Goal: Information Seeking & Learning: Check status

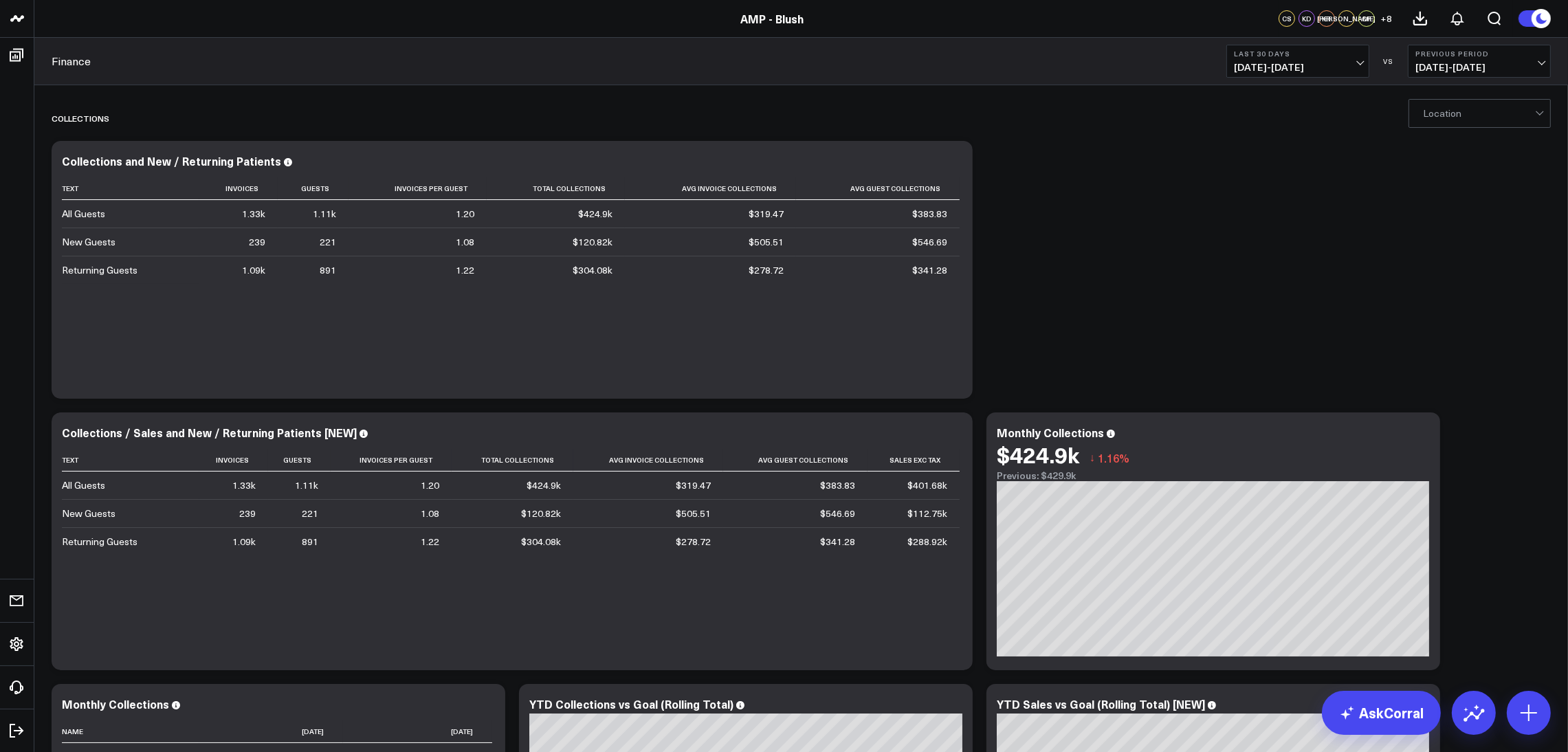
click at [1045, 75] on button "Last 30 Days [DATE] - [DATE]" at bounding box center [1298, 62] width 143 height 33
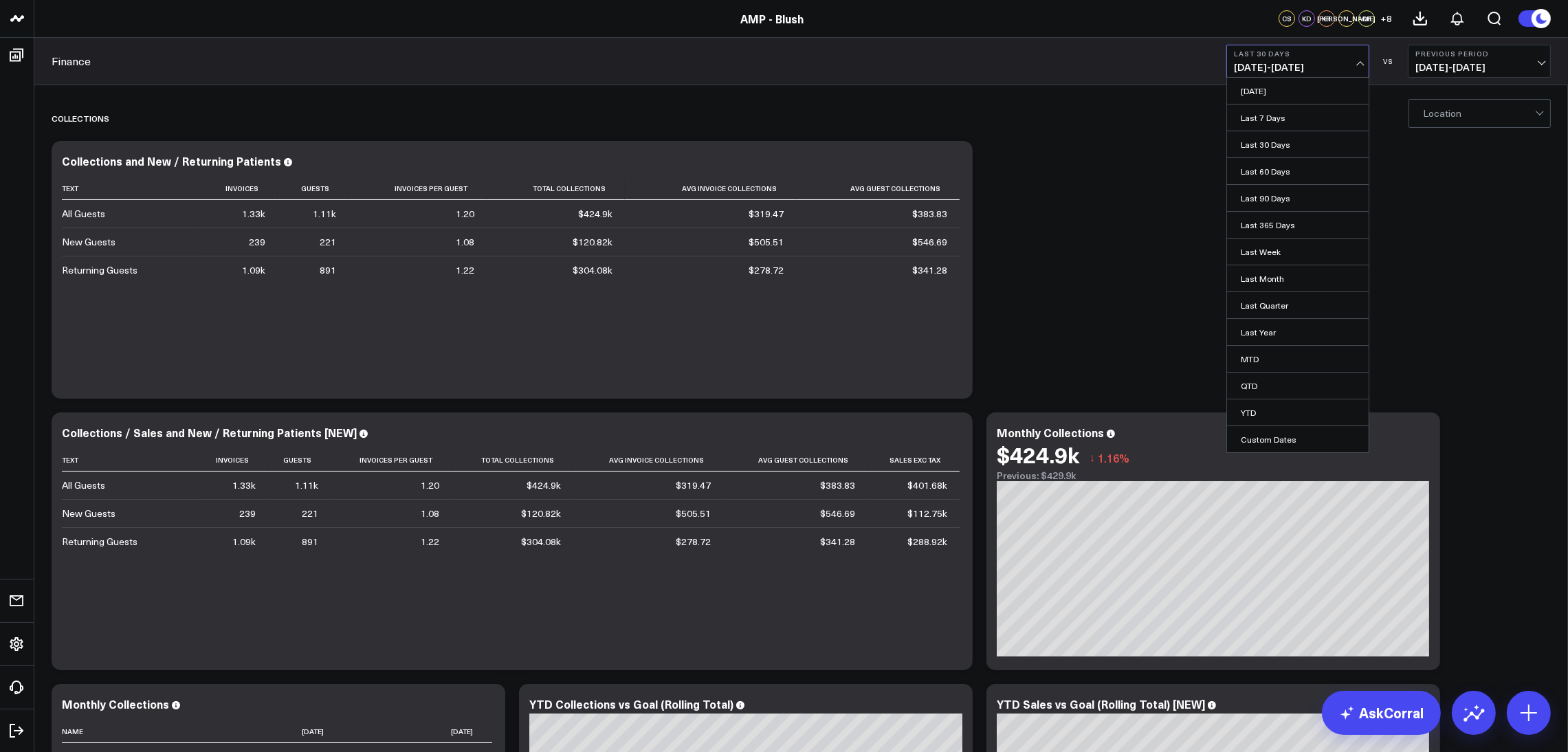
click at [1045, 275] on link "Last Month" at bounding box center [1298, 278] width 141 height 26
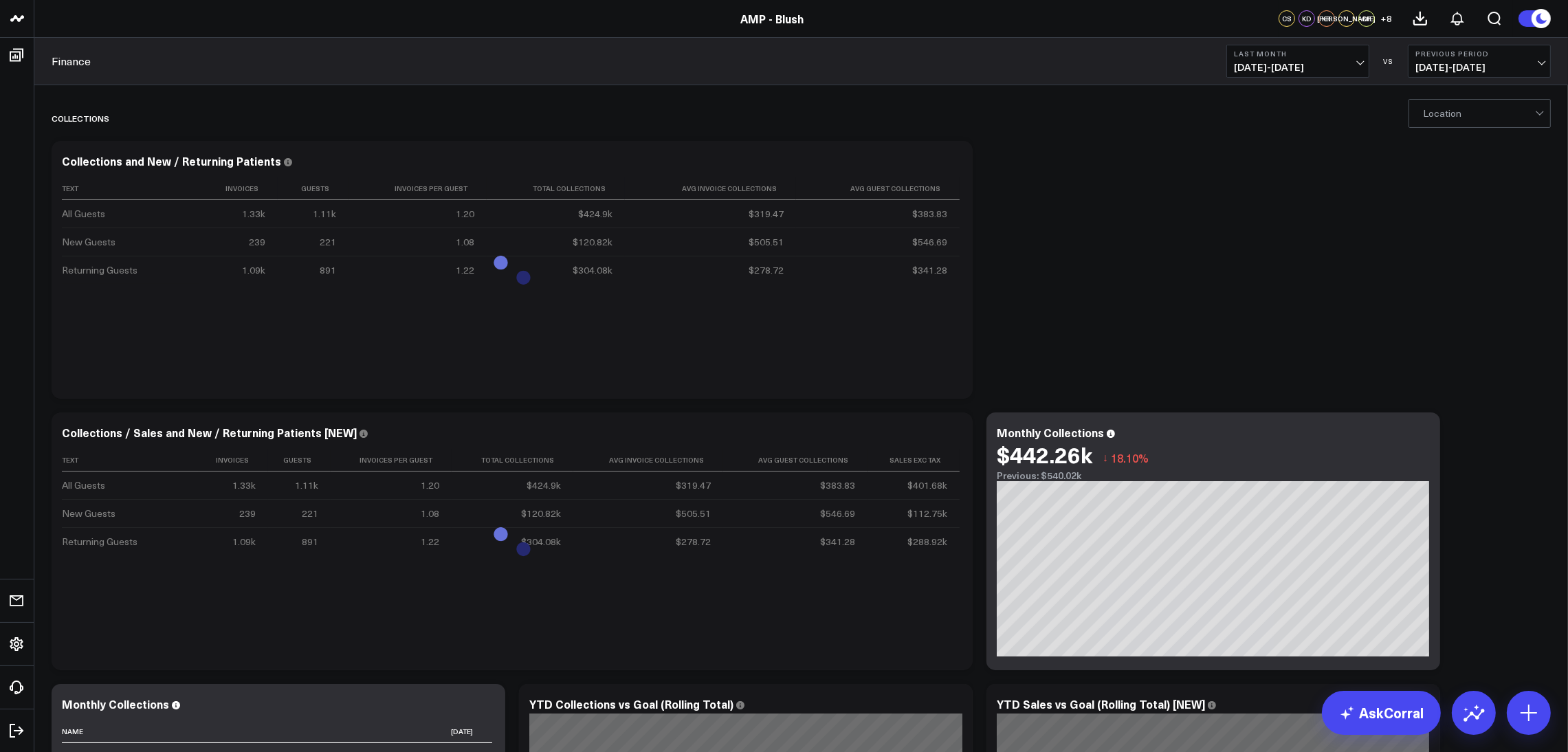
click at [1045, 115] on div at bounding box center [1479, 114] width 112 height 28
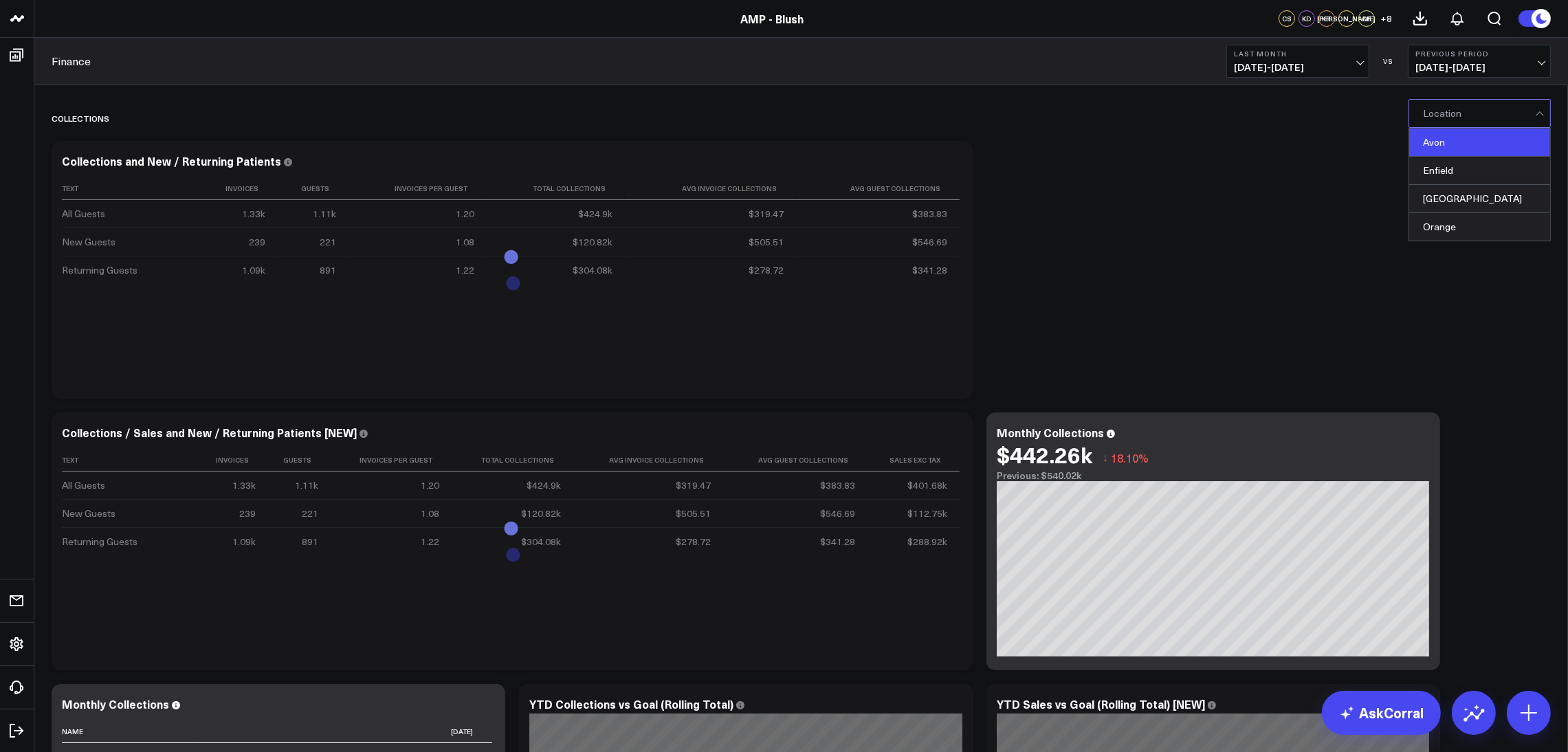
click at [1045, 141] on div "Avon" at bounding box center [1480, 142] width 141 height 28
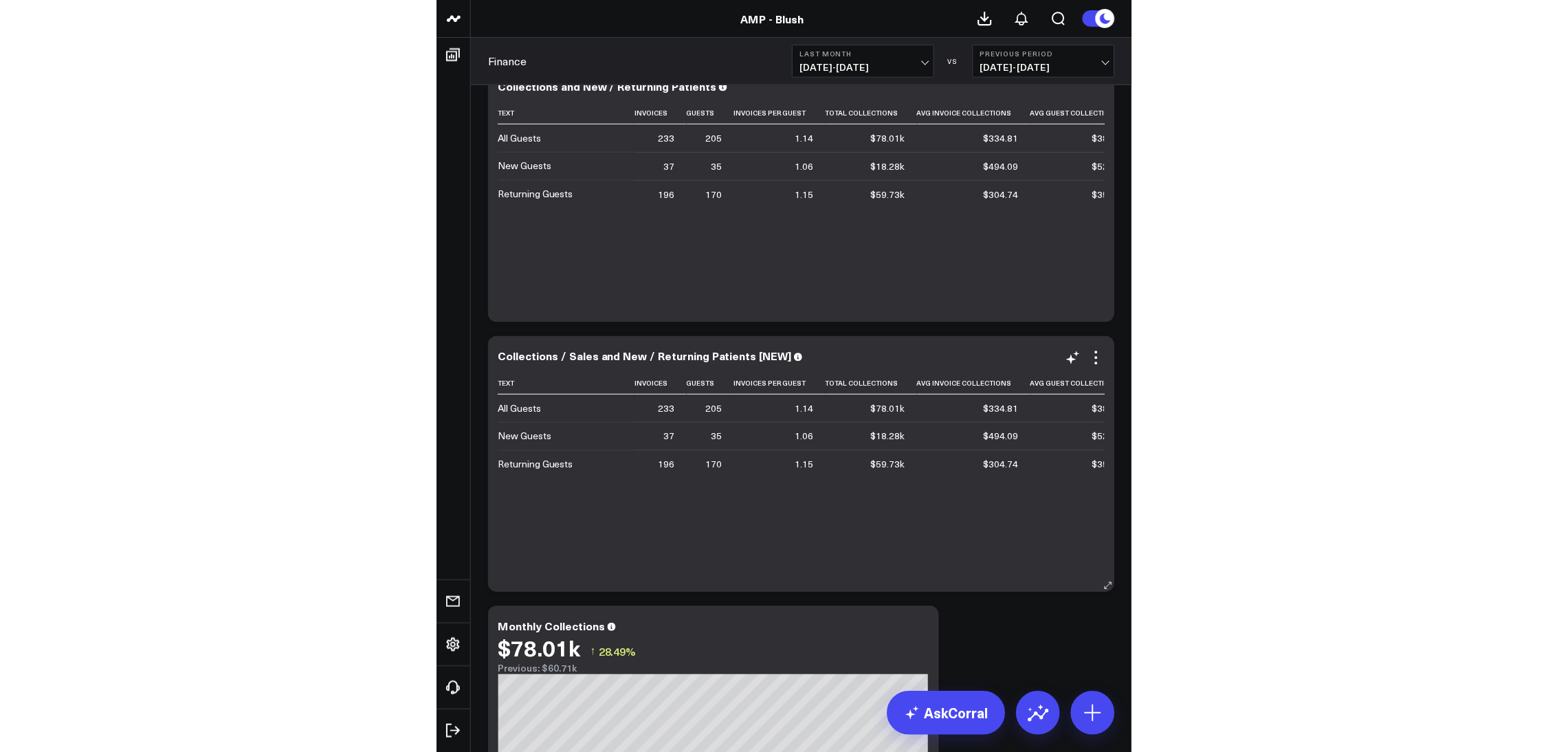
scroll to position [207, 0]
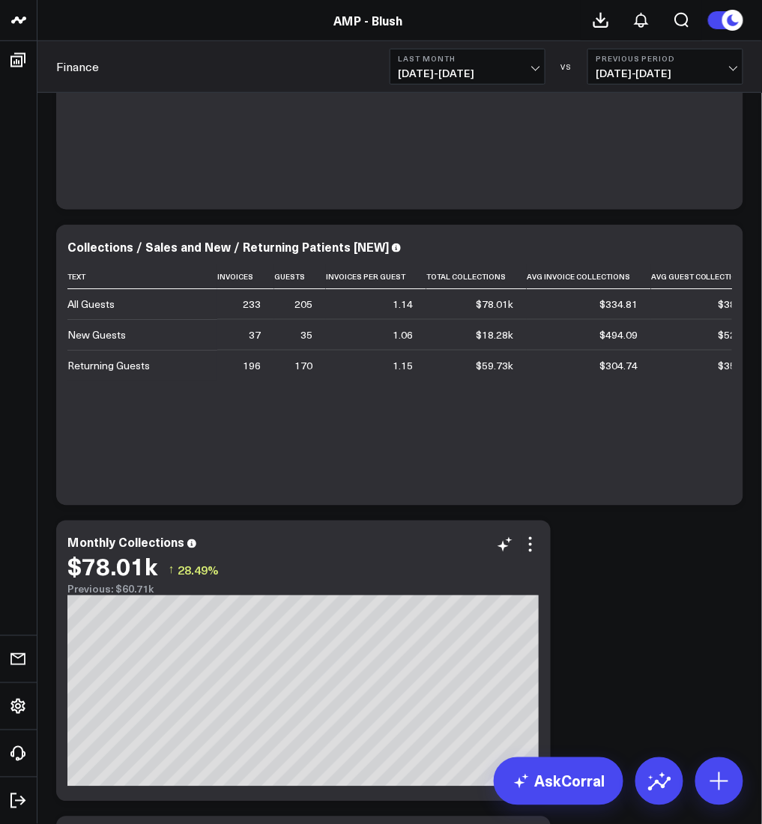
click at [311, 546] on div "$78.01k ↑ 28.49%" at bounding box center [303, 566] width 472 height 27
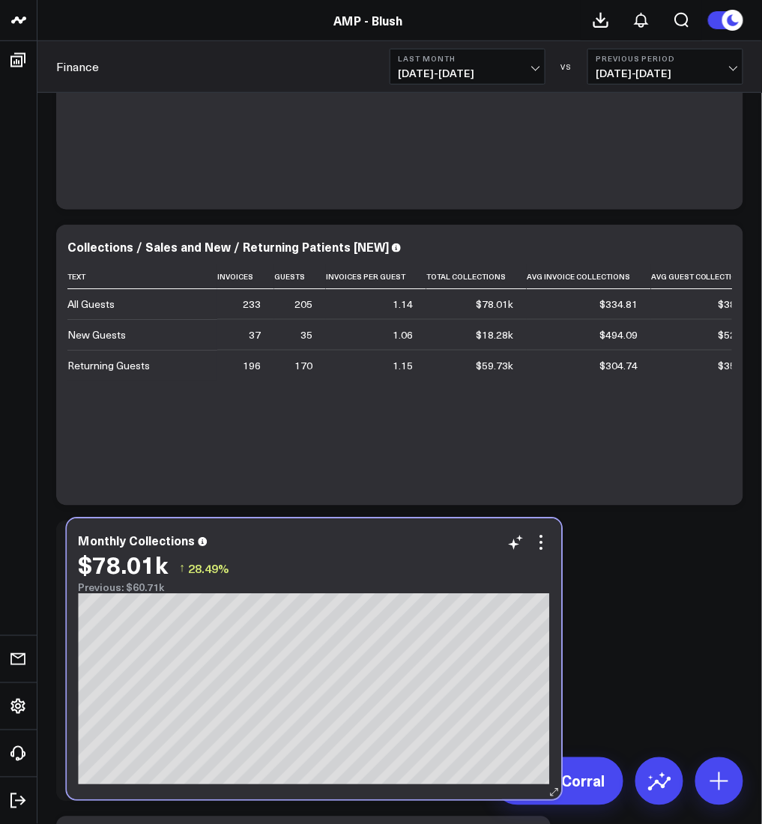
click at [322, 546] on div "$78.01k ↑ 28.49%" at bounding box center [314, 564] width 472 height 27
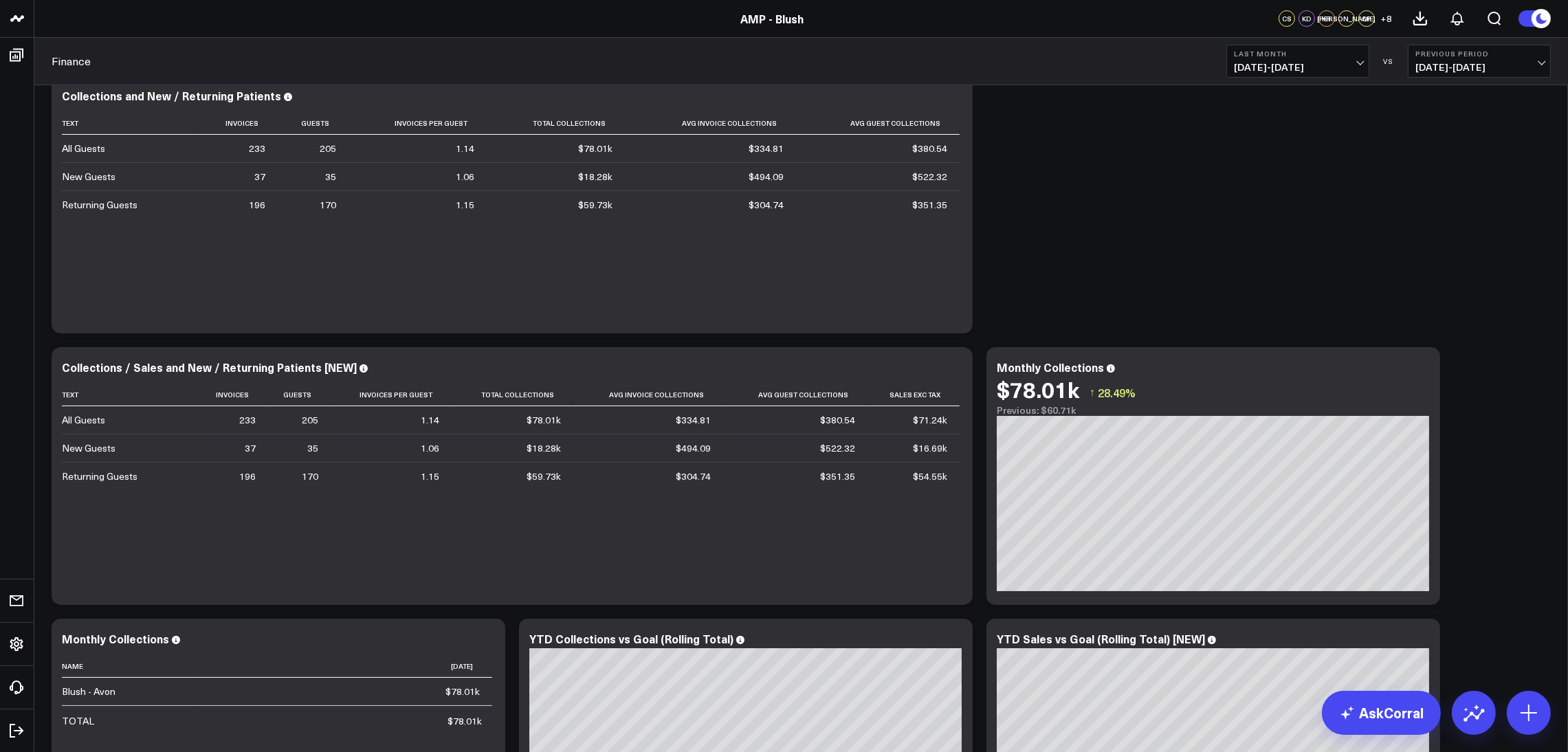
scroll to position [0, 0]
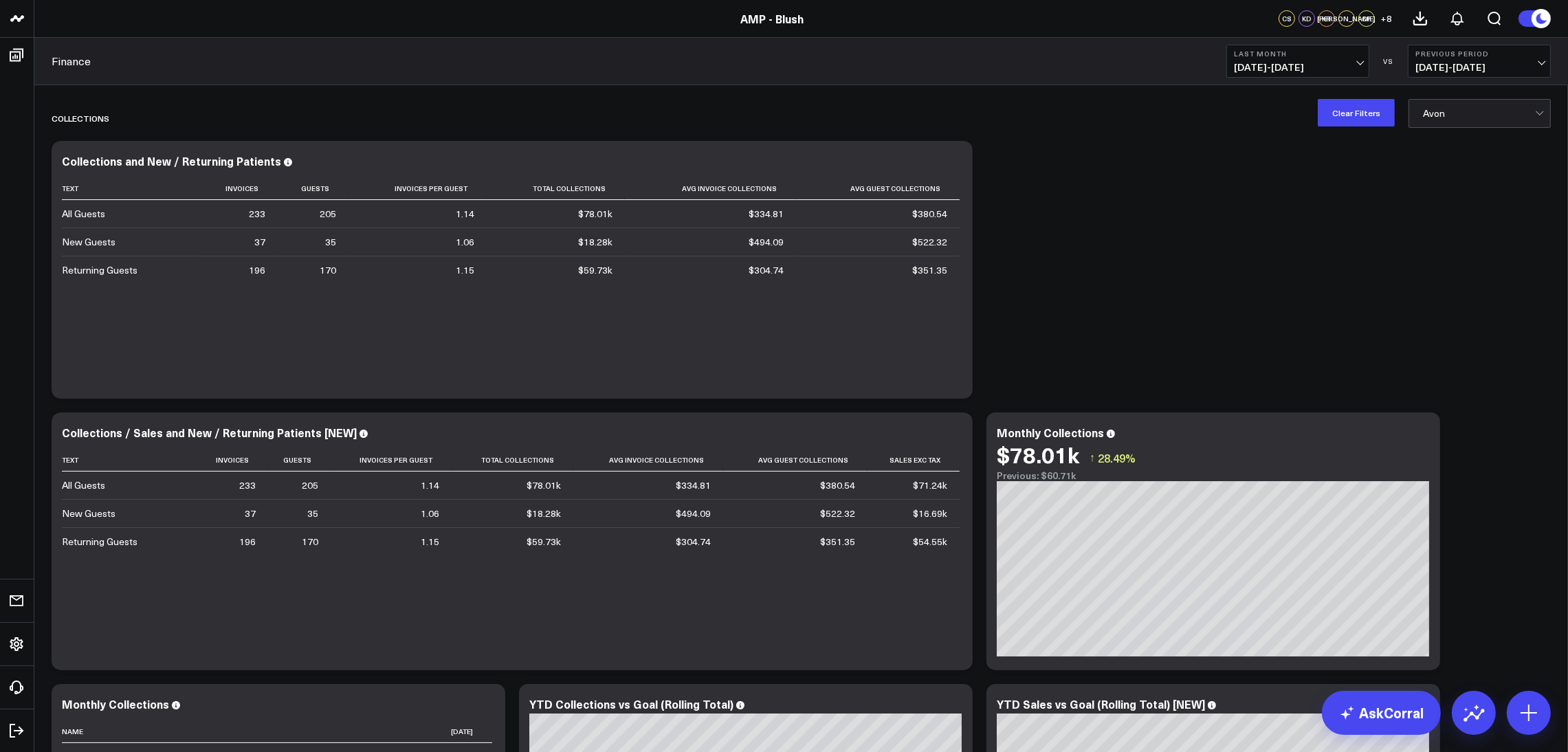
click at [1045, 124] on div at bounding box center [1479, 114] width 112 height 28
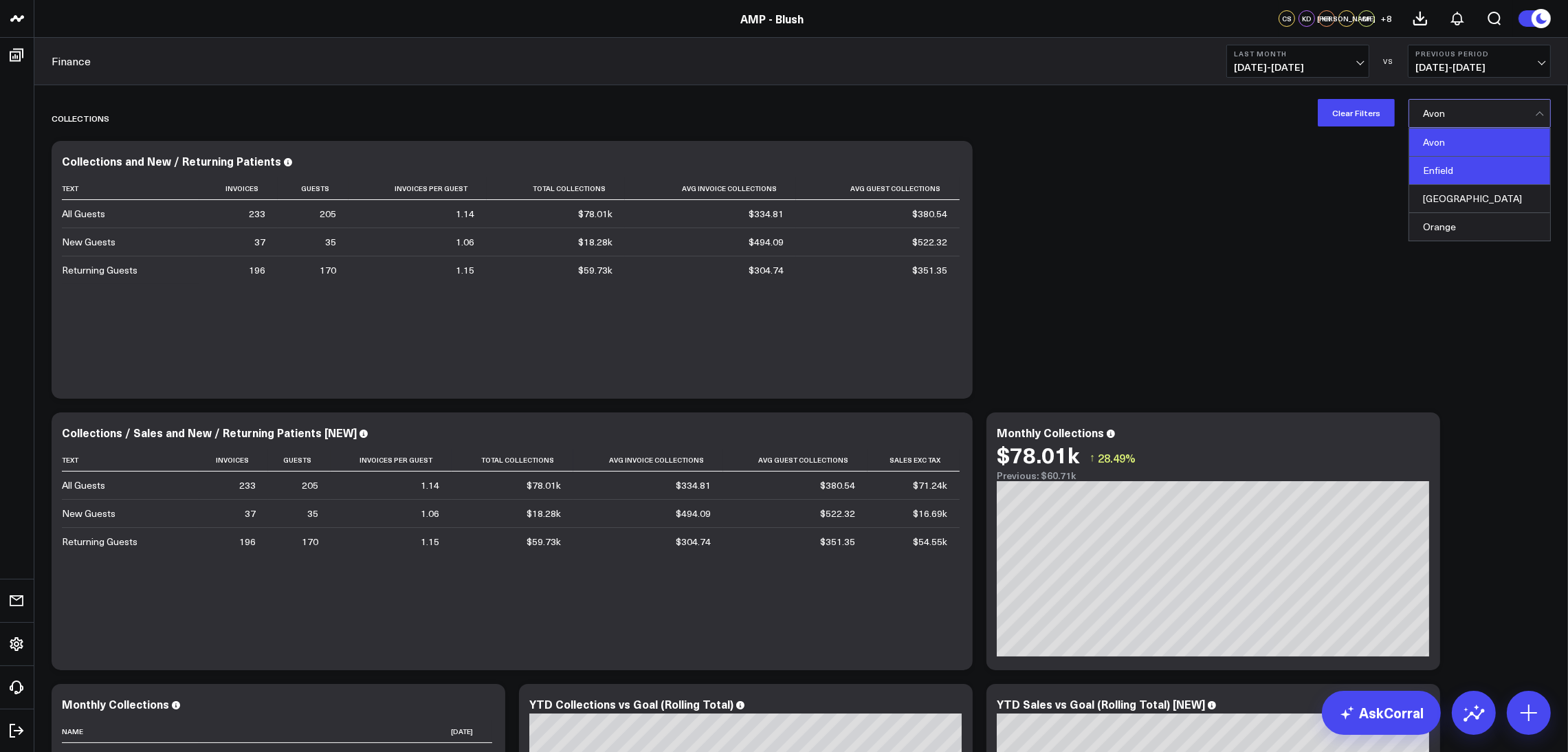
click at [1045, 171] on div "Enfield" at bounding box center [1480, 171] width 141 height 28
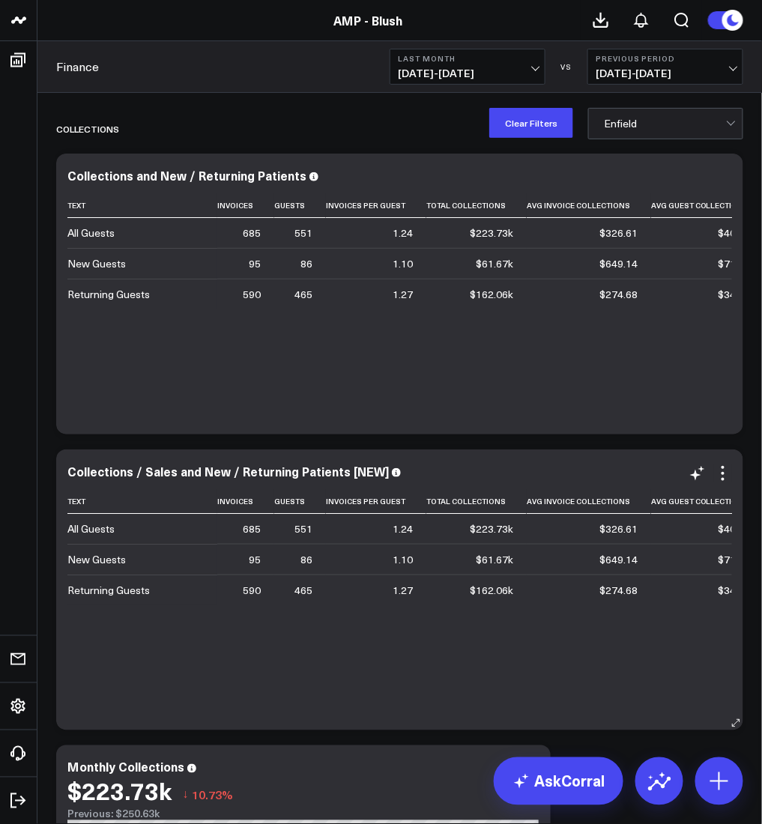
click at [362, 546] on div "Text Invoices Guests Invoices Per Guest Total Collections Avg Invoice Collectio…" at bounding box center [399, 602] width 664 height 226
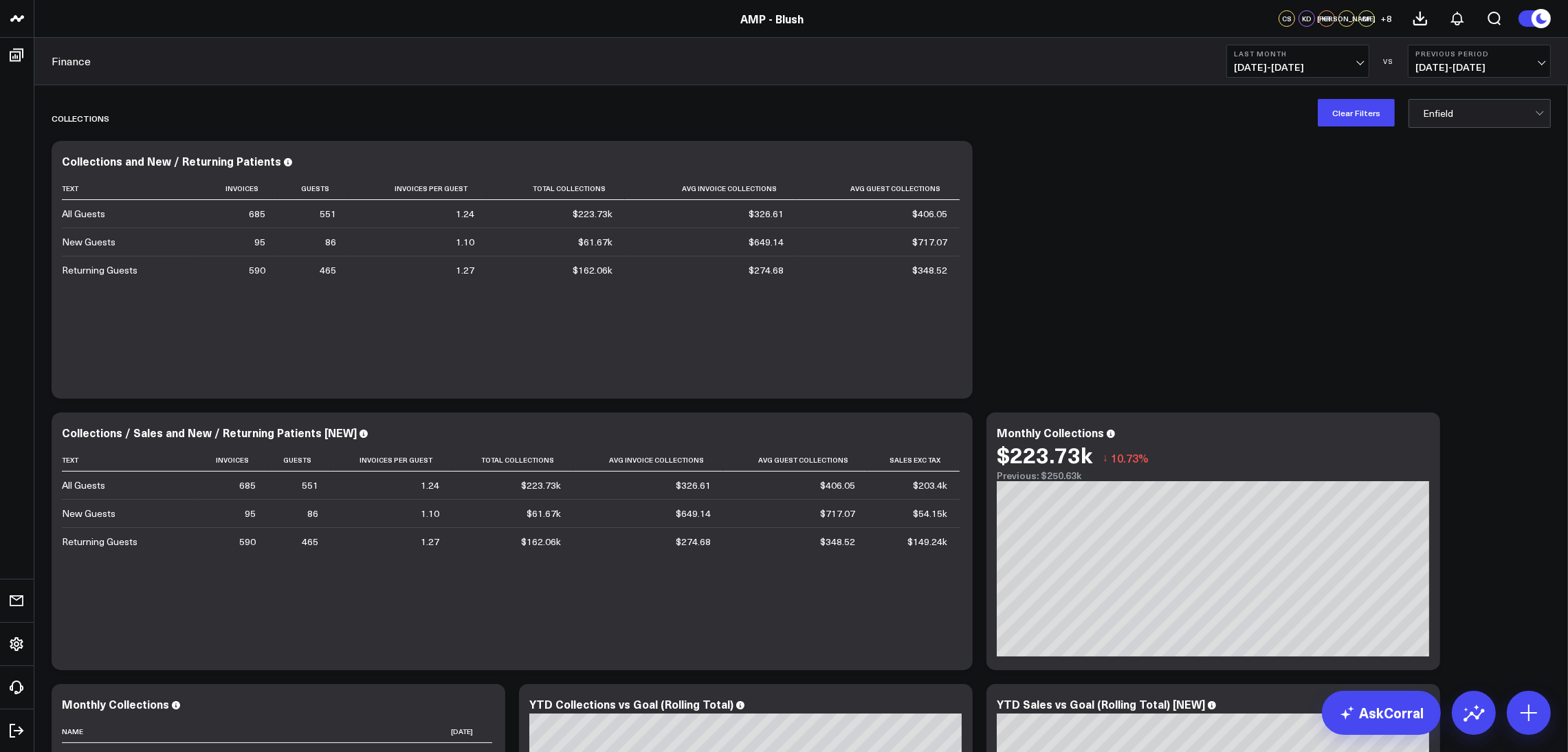
click at [745, 12] on link "AMP - Blush" at bounding box center [771, 18] width 63 height 15
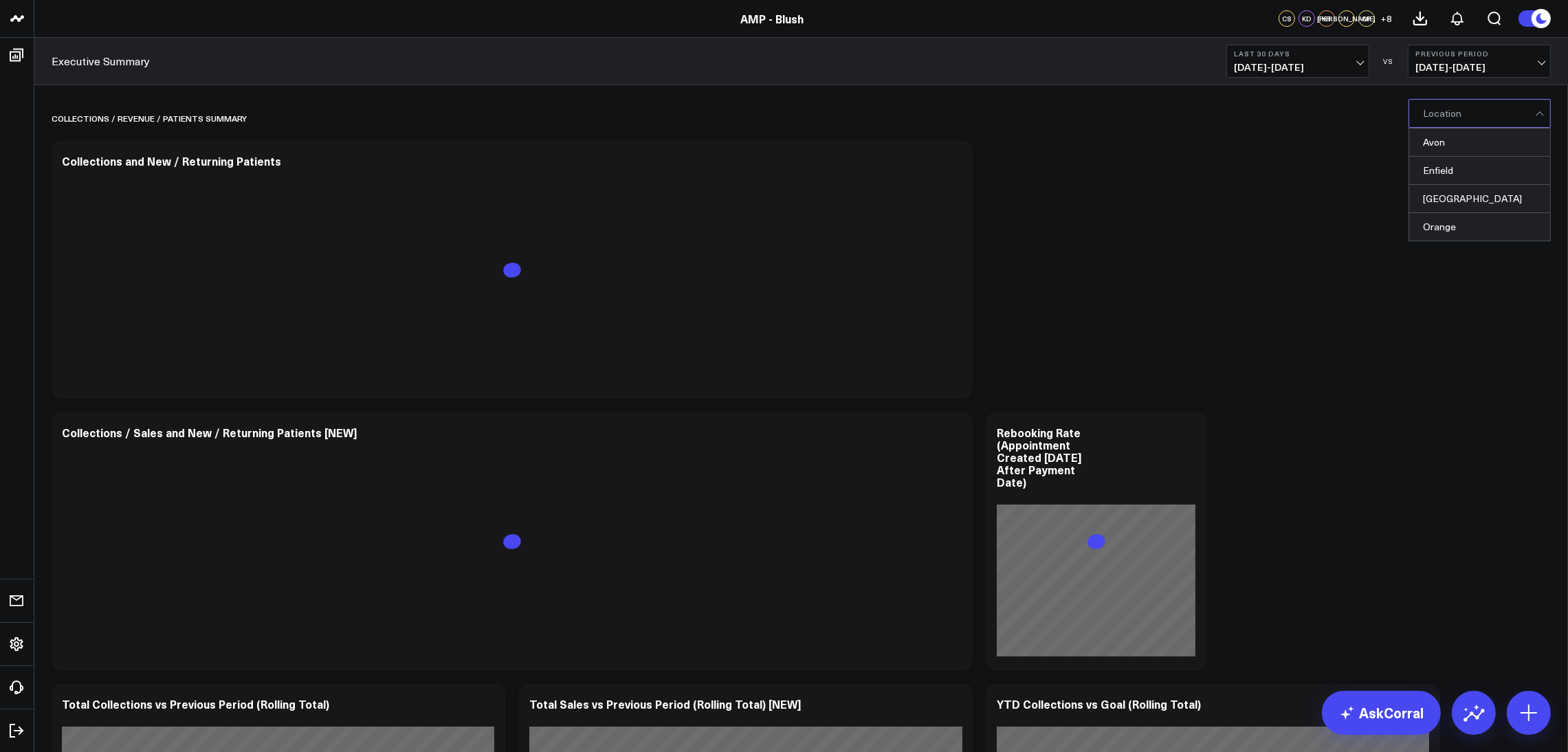
click at [1479, 101] on div at bounding box center [1479, 114] width 112 height 28
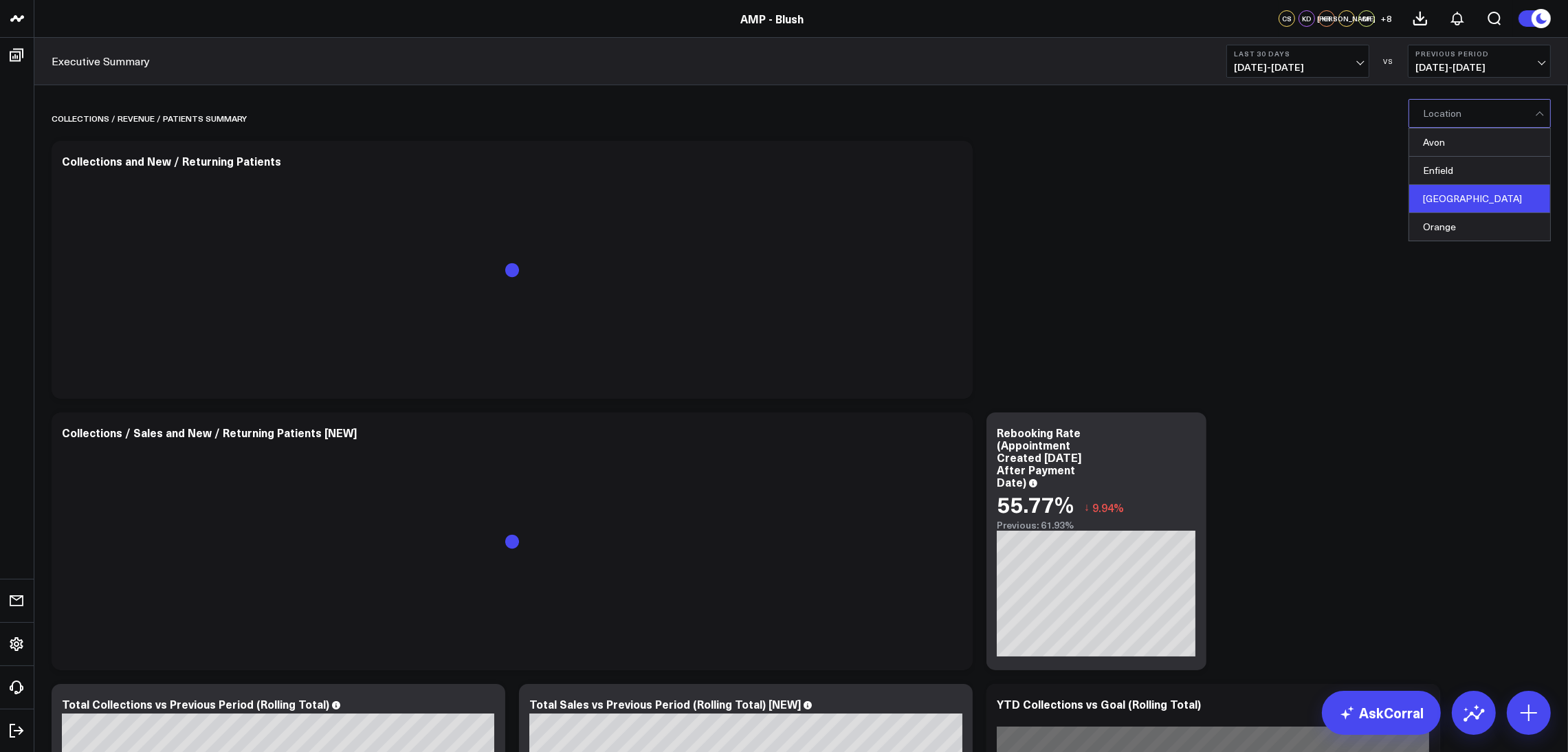
click at [1476, 207] on div "[GEOGRAPHIC_DATA]" at bounding box center [1480, 198] width 141 height 28
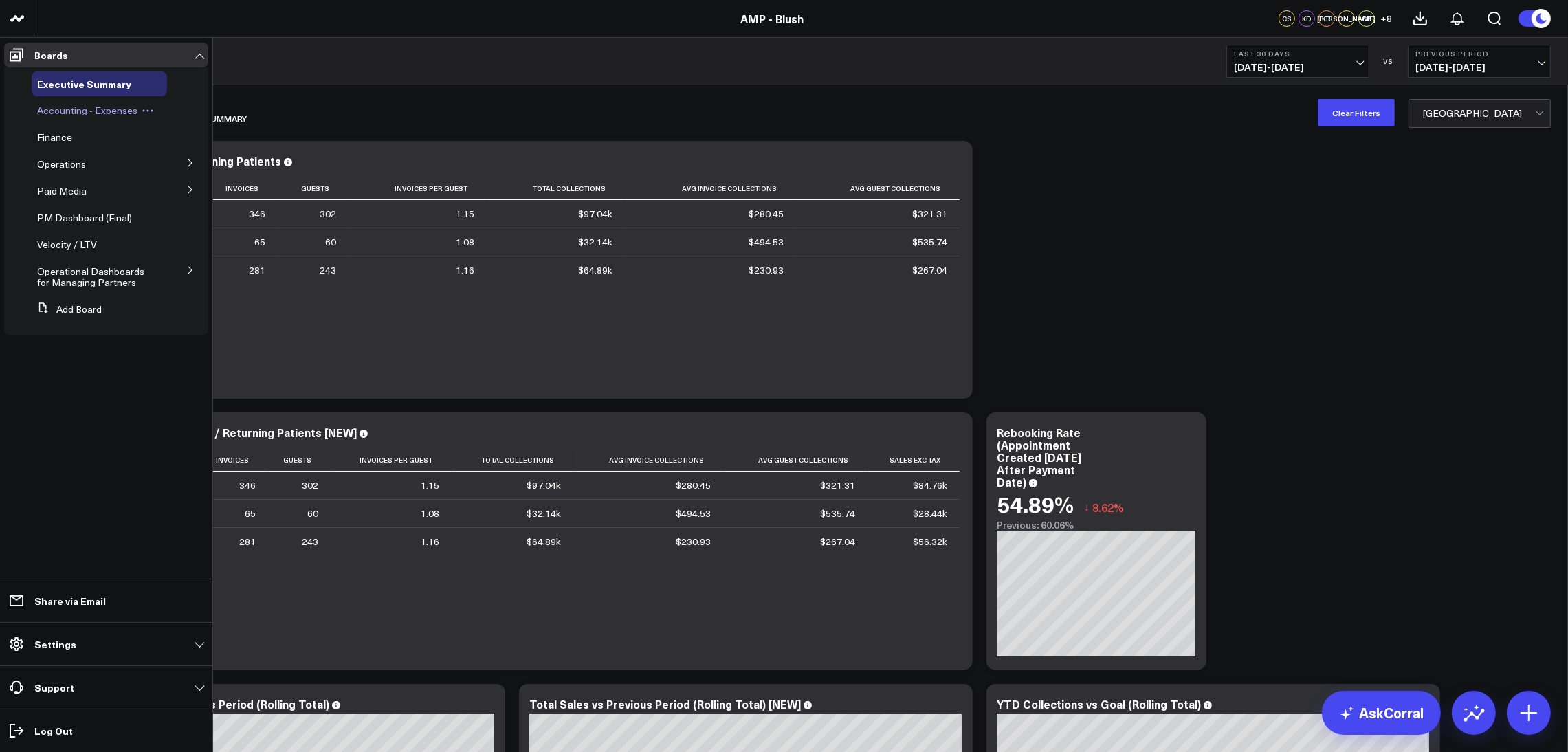
click at [94, 116] on span "Accounting - Expenses" at bounding box center [86, 110] width 100 height 13
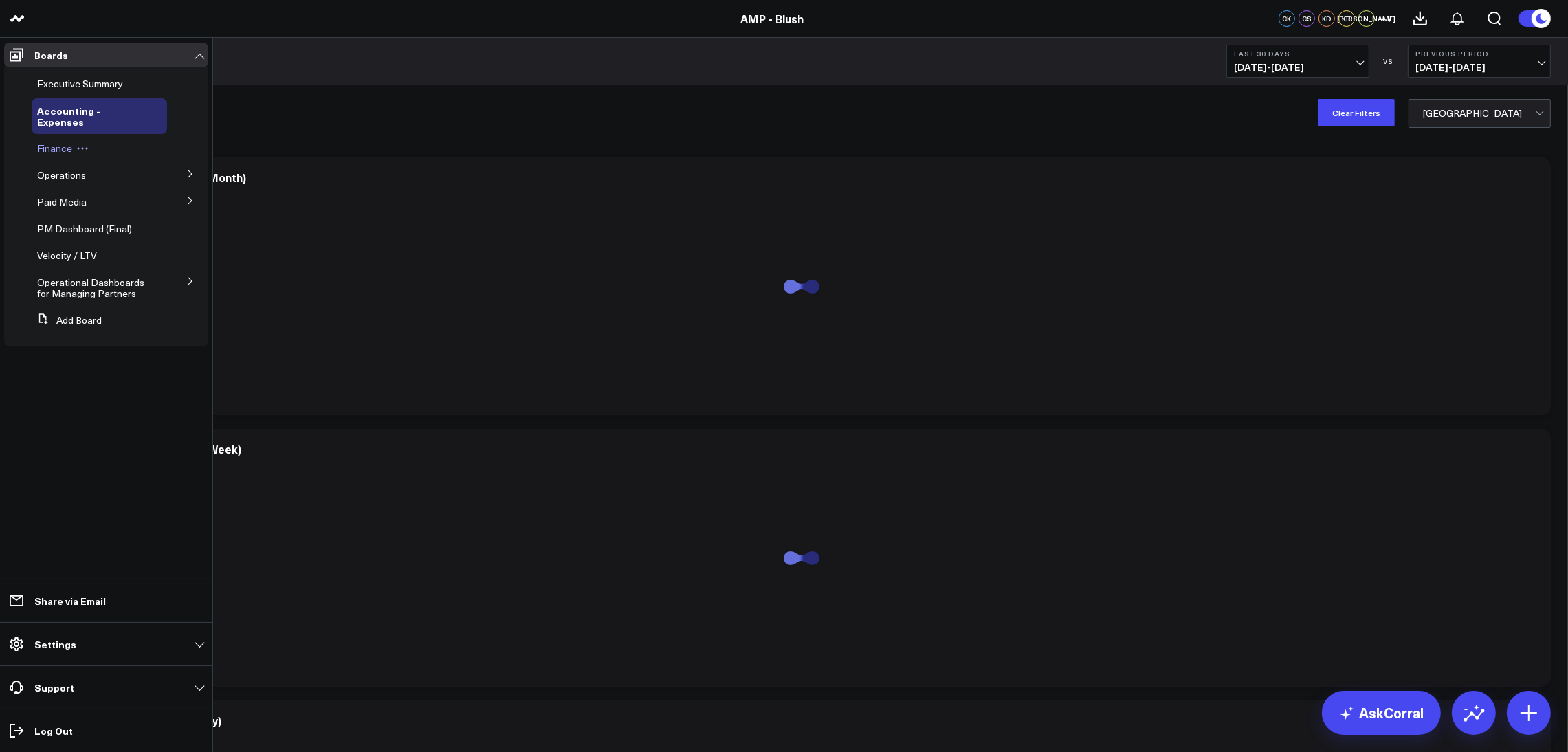
click at [46, 143] on div "Finance" at bounding box center [99, 148] width 136 height 25
click at [52, 141] on span "Finance" at bounding box center [54, 148] width 35 height 13
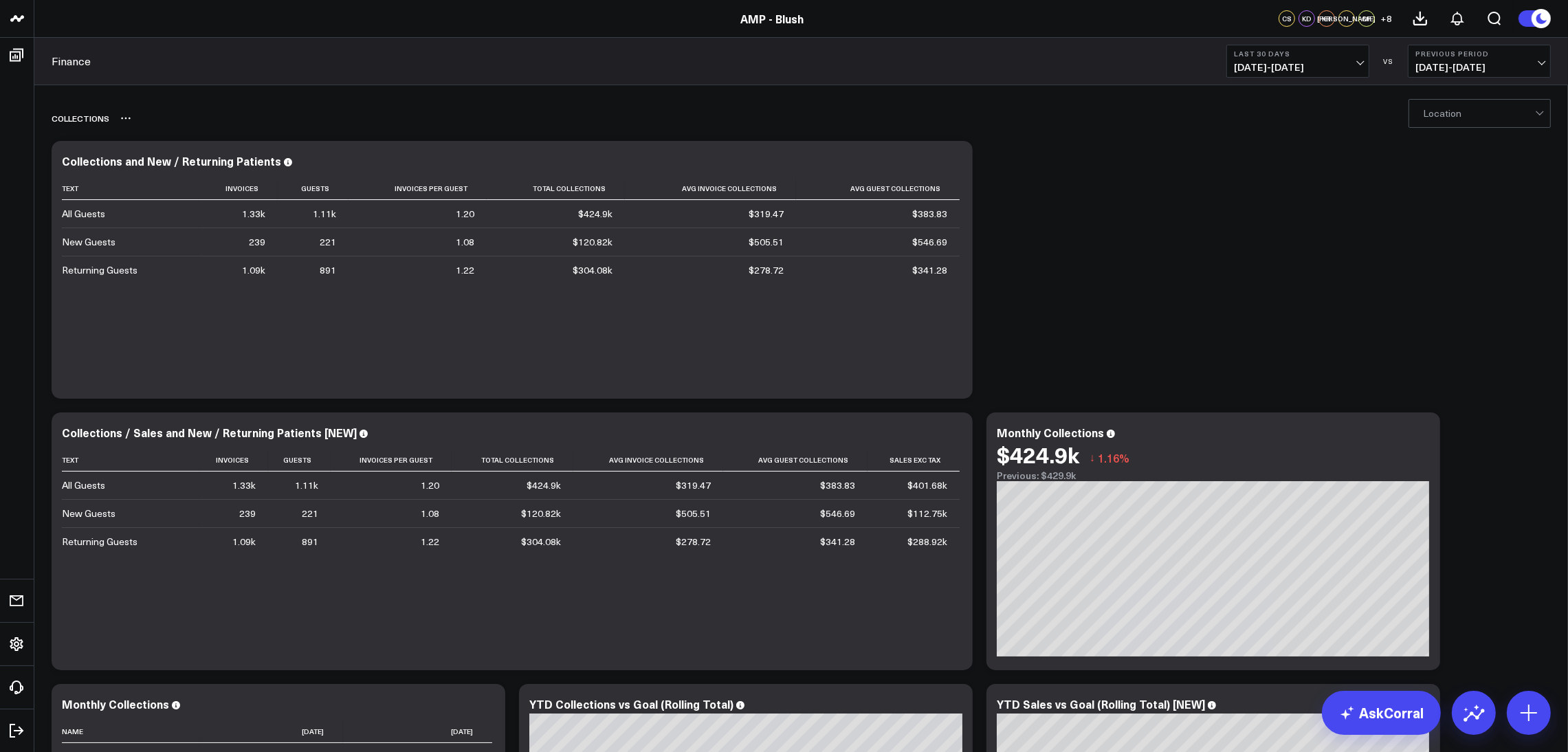
click at [1462, 131] on div "Collections" at bounding box center [801, 118] width 1499 height 31
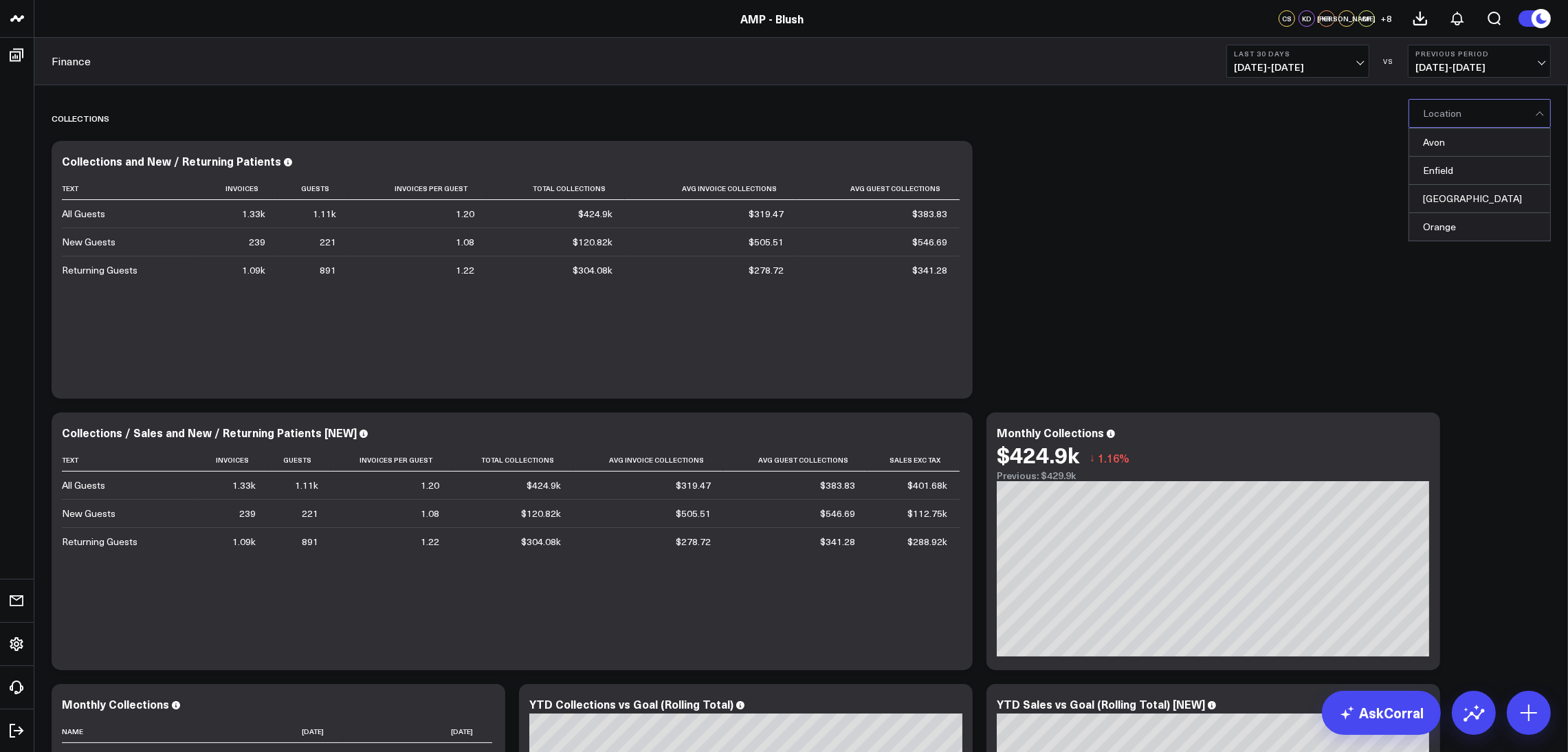
click at [1469, 126] on div at bounding box center [1479, 114] width 112 height 28
click at [1462, 197] on div "[GEOGRAPHIC_DATA]" at bounding box center [1480, 198] width 141 height 28
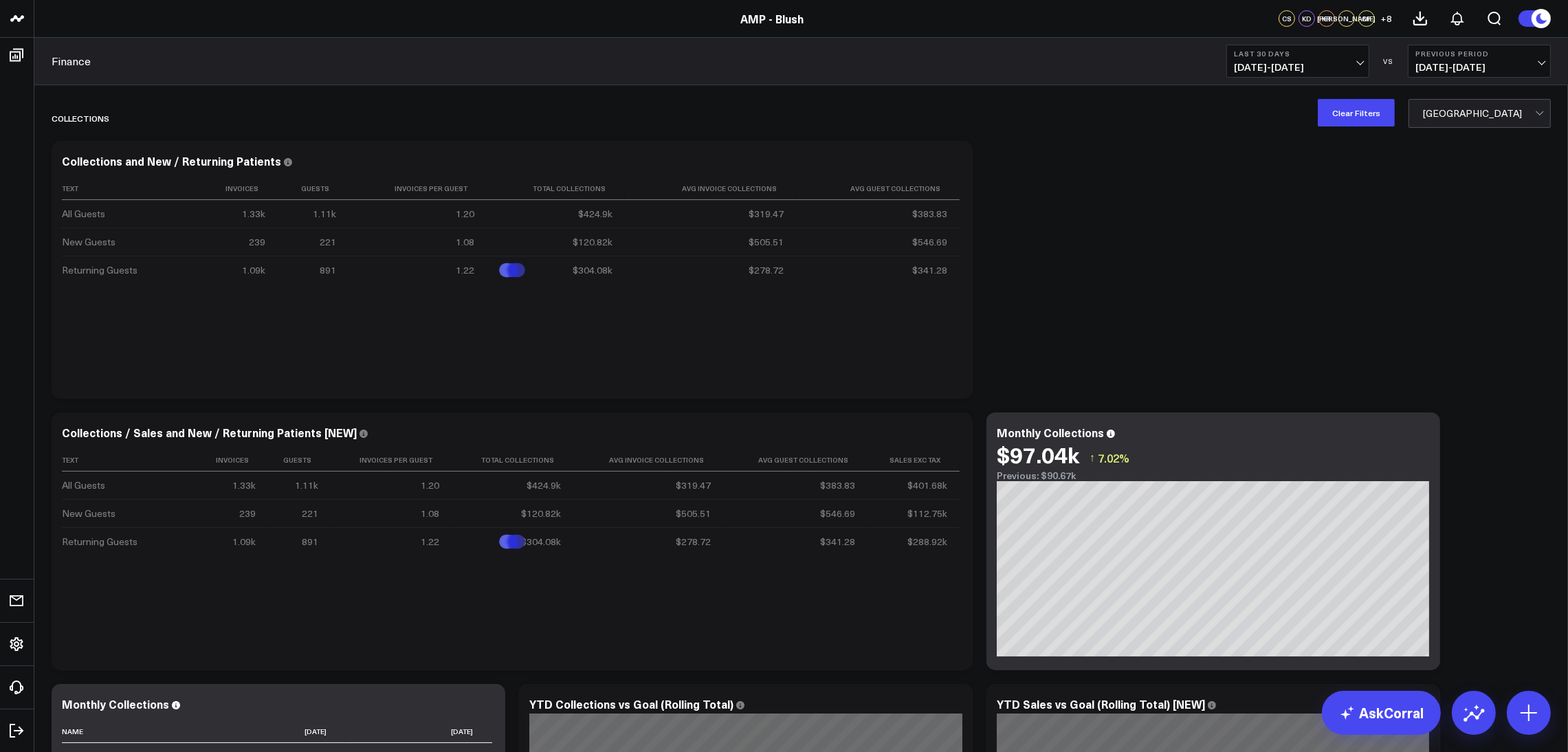
click at [1361, 64] on span "07/20/25 - 08/18/25" at bounding box center [1297, 67] width 128 height 11
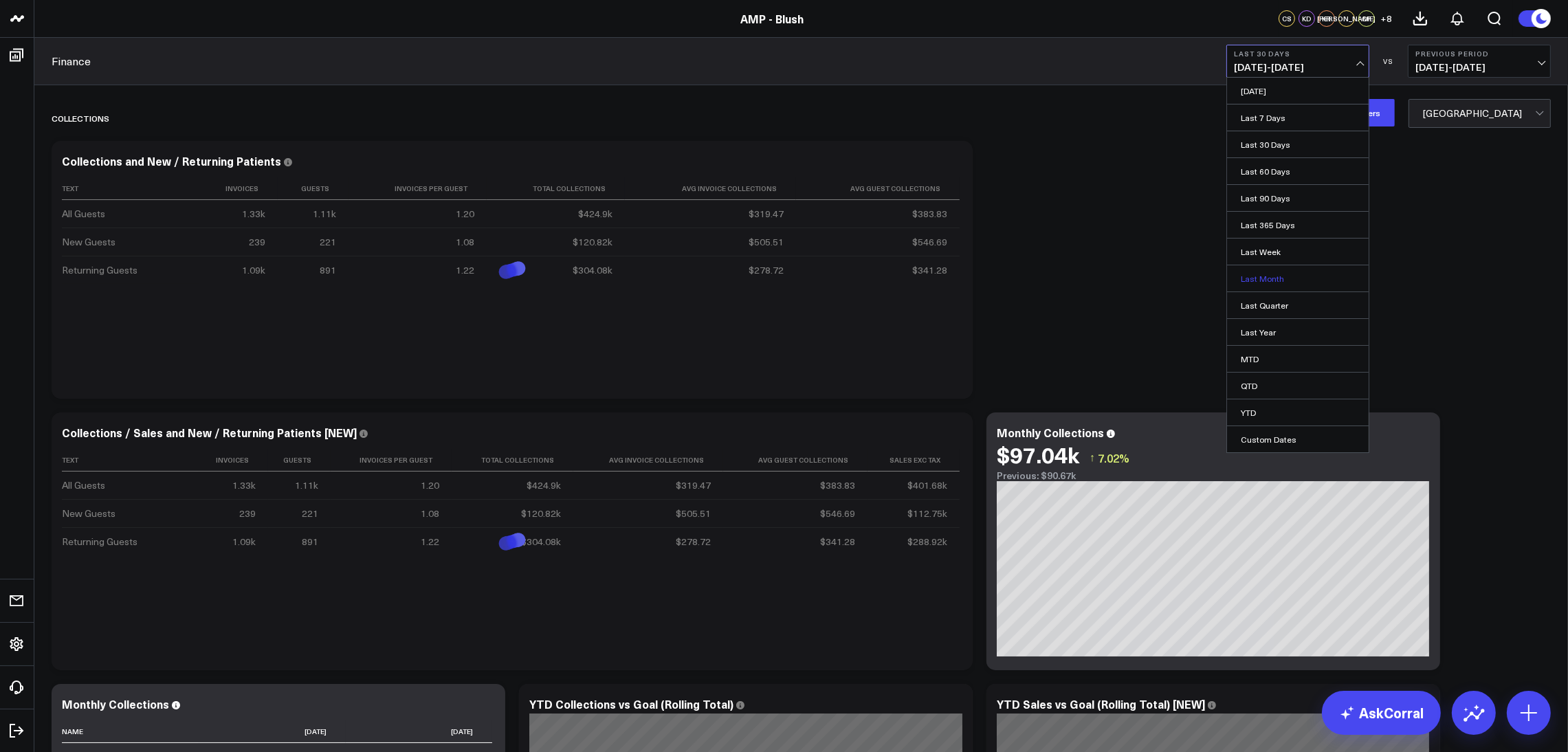
click at [1350, 270] on link "Last Month" at bounding box center [1298, 278] width 141 height 26
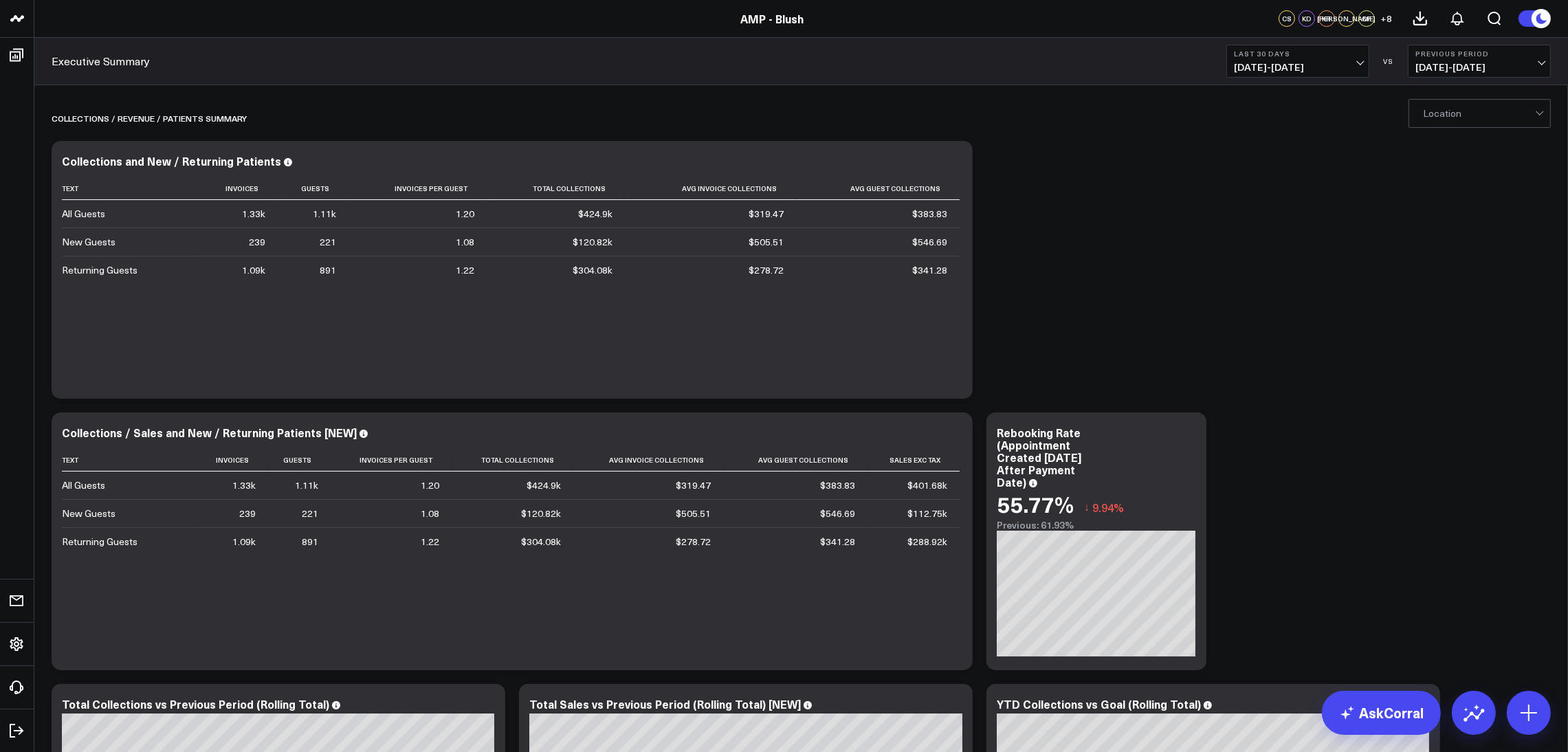
click at [1473, 121] on div at bounding box center [1479, 114] width 112 height 28
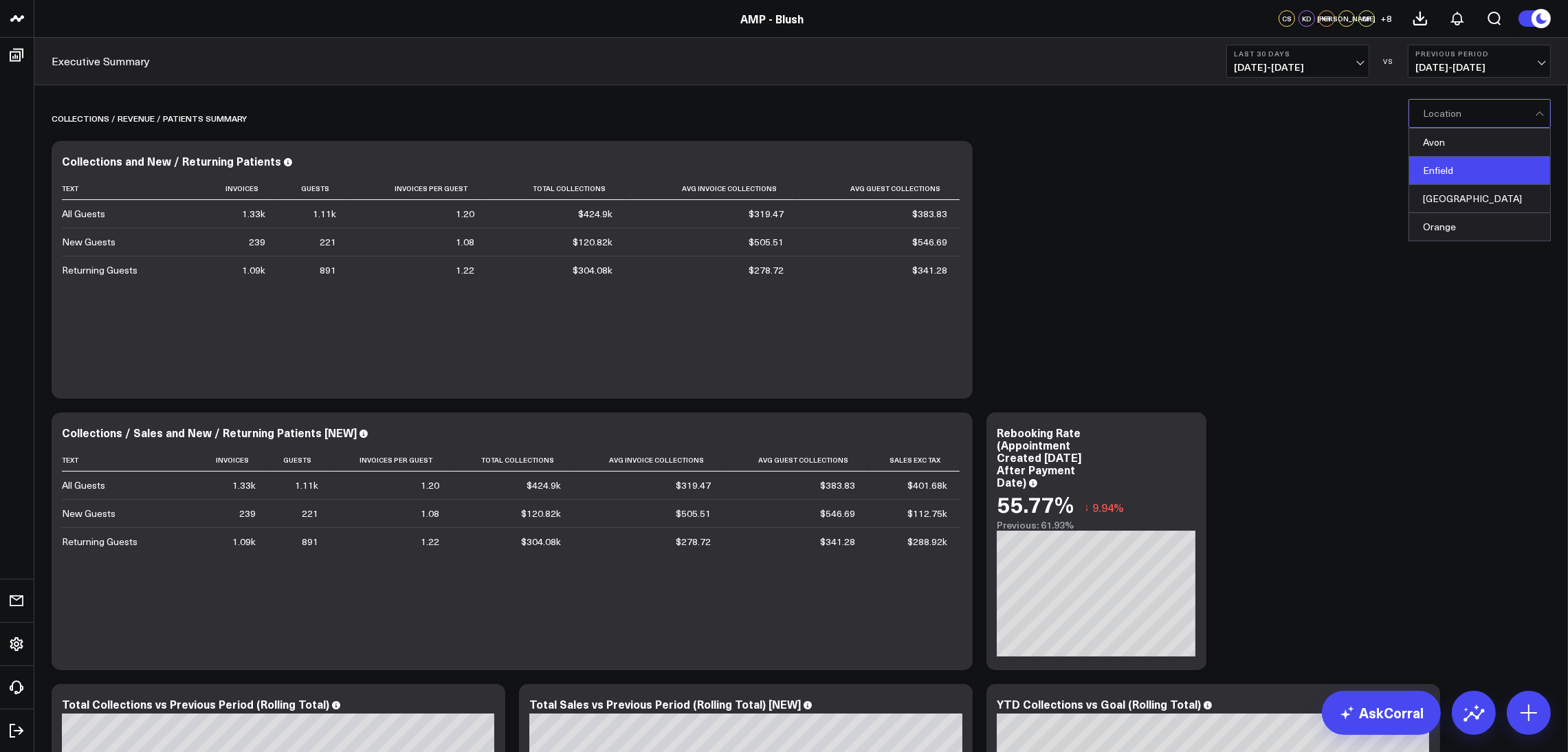
click at [1471, 173] on div "Enfield" at bounding box center [1480, 171] width 141 height 28
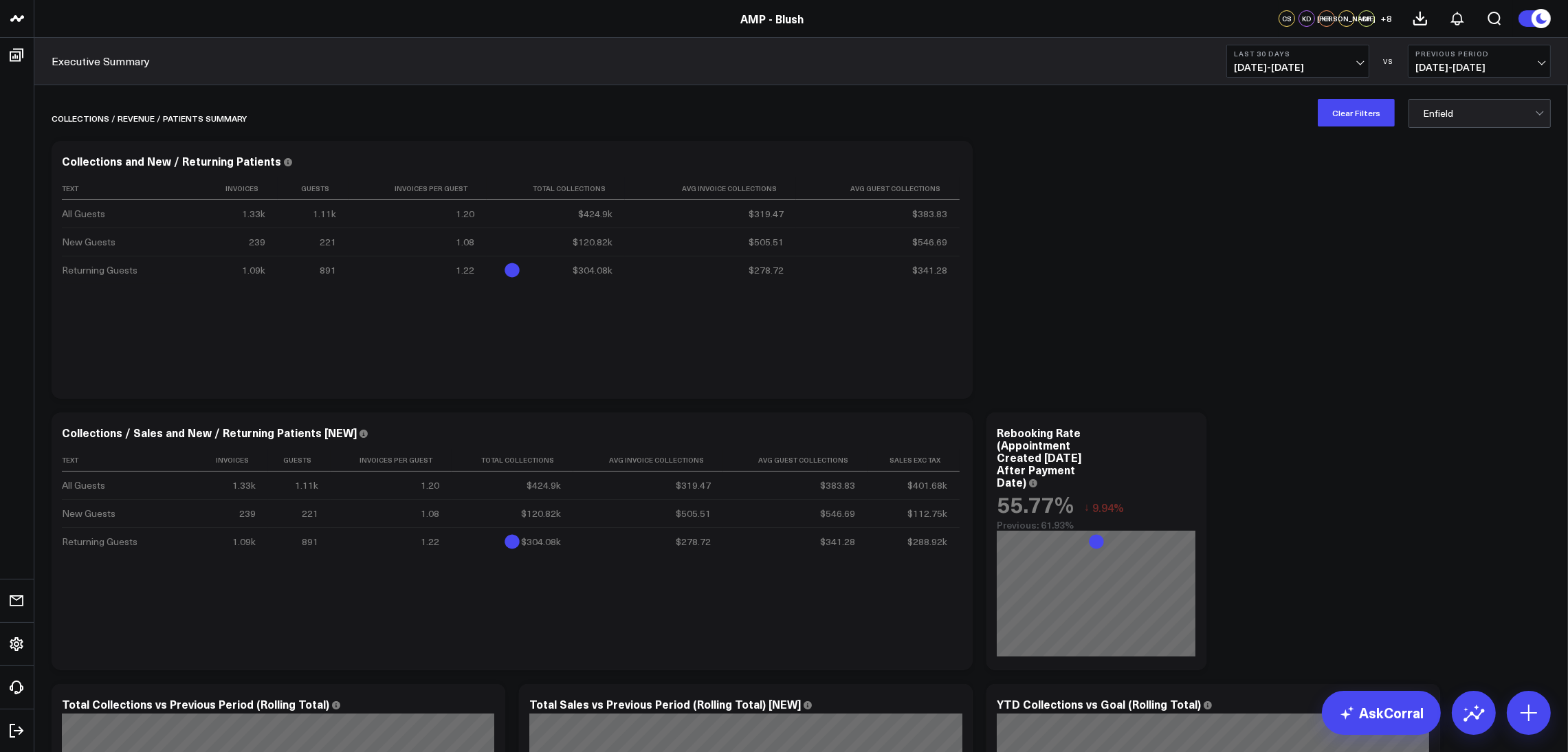
click at [1364, 57] on button "Last 30 Days [DATE] - [DATE]" at bounding box center [1298, 62] width 143 height 33
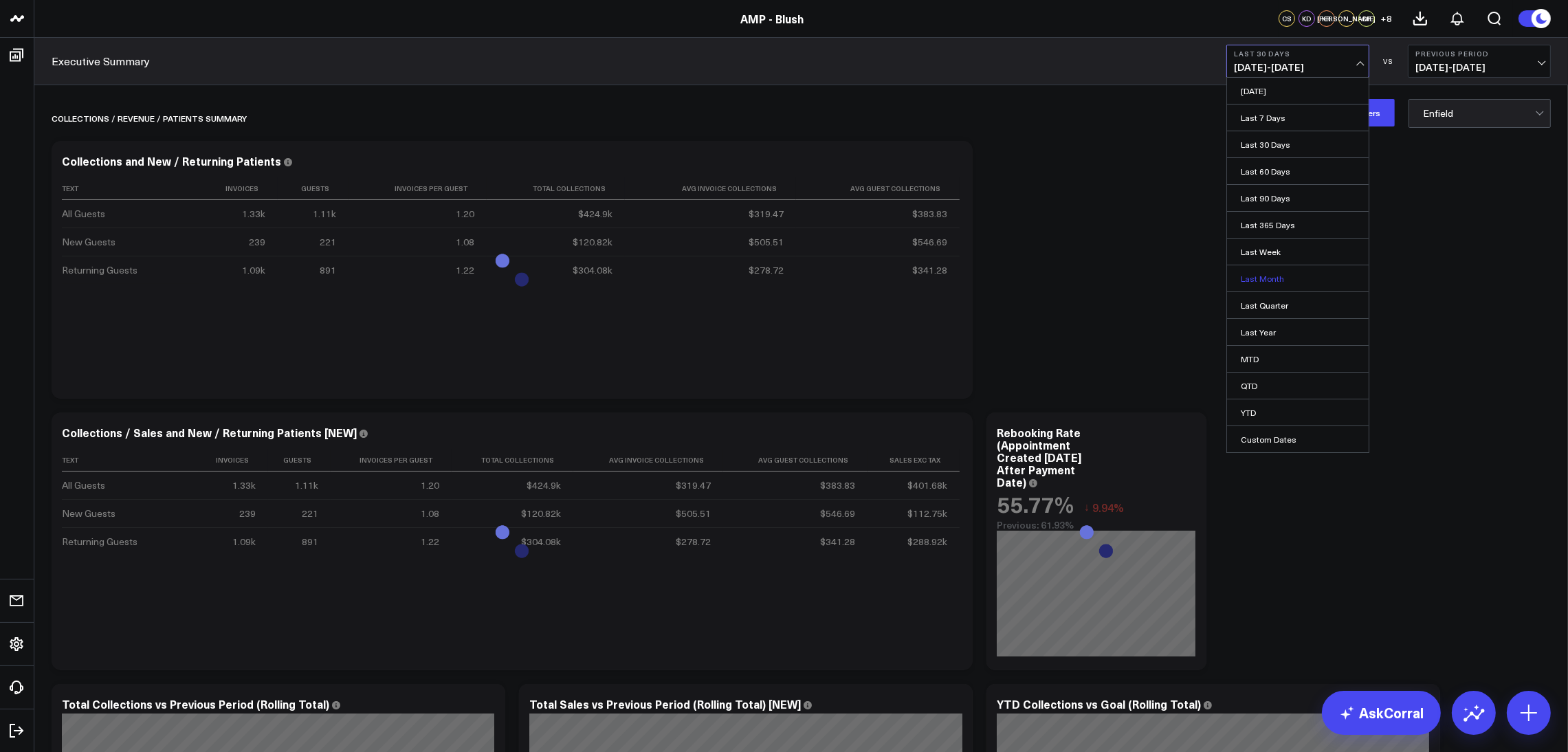
click at [1284, 277] on link "Last Month" at bounding box center [1298, 278] width 141 height 26
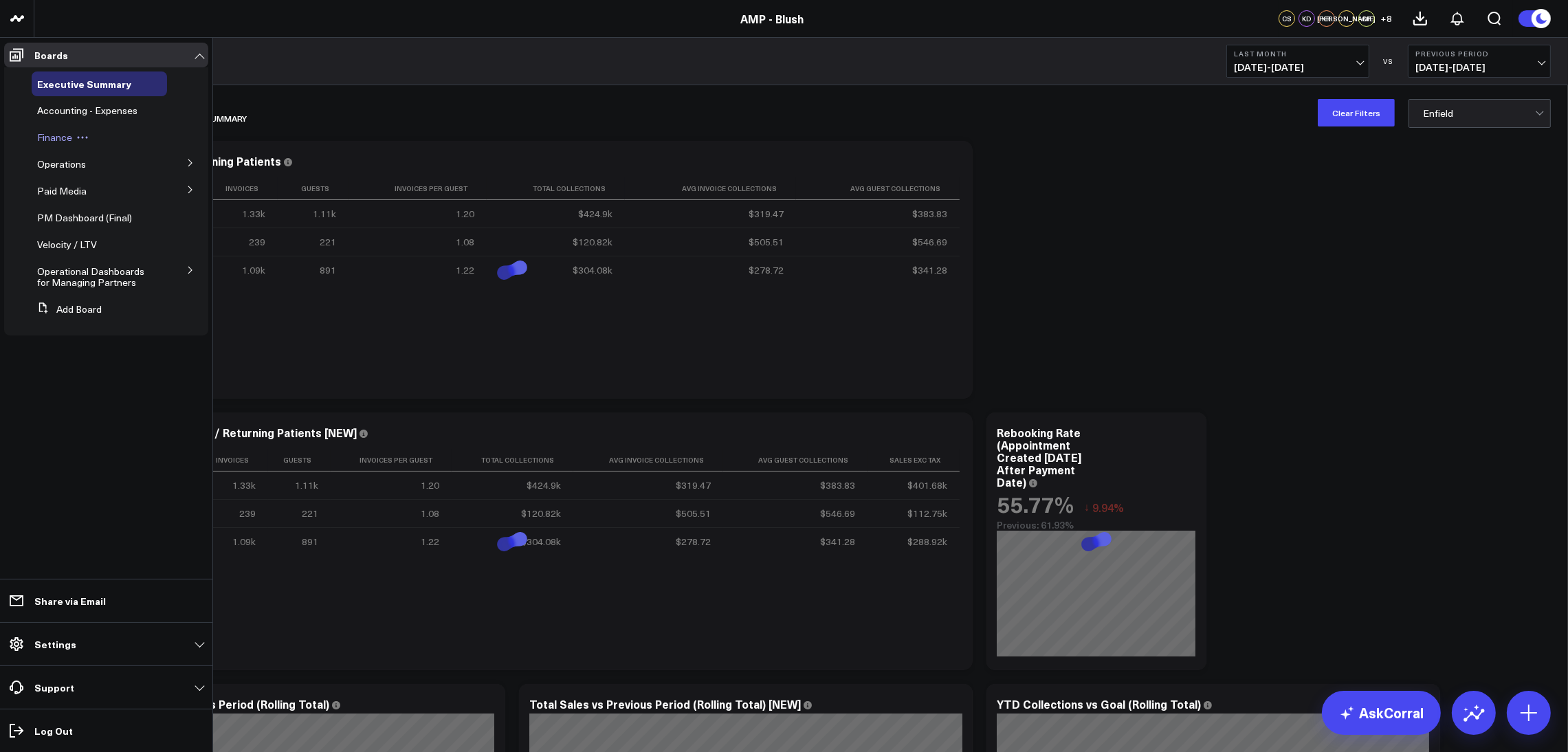
click at [59, 142] on span "Finance" at bounding box center [54, 137] width 35 height 13
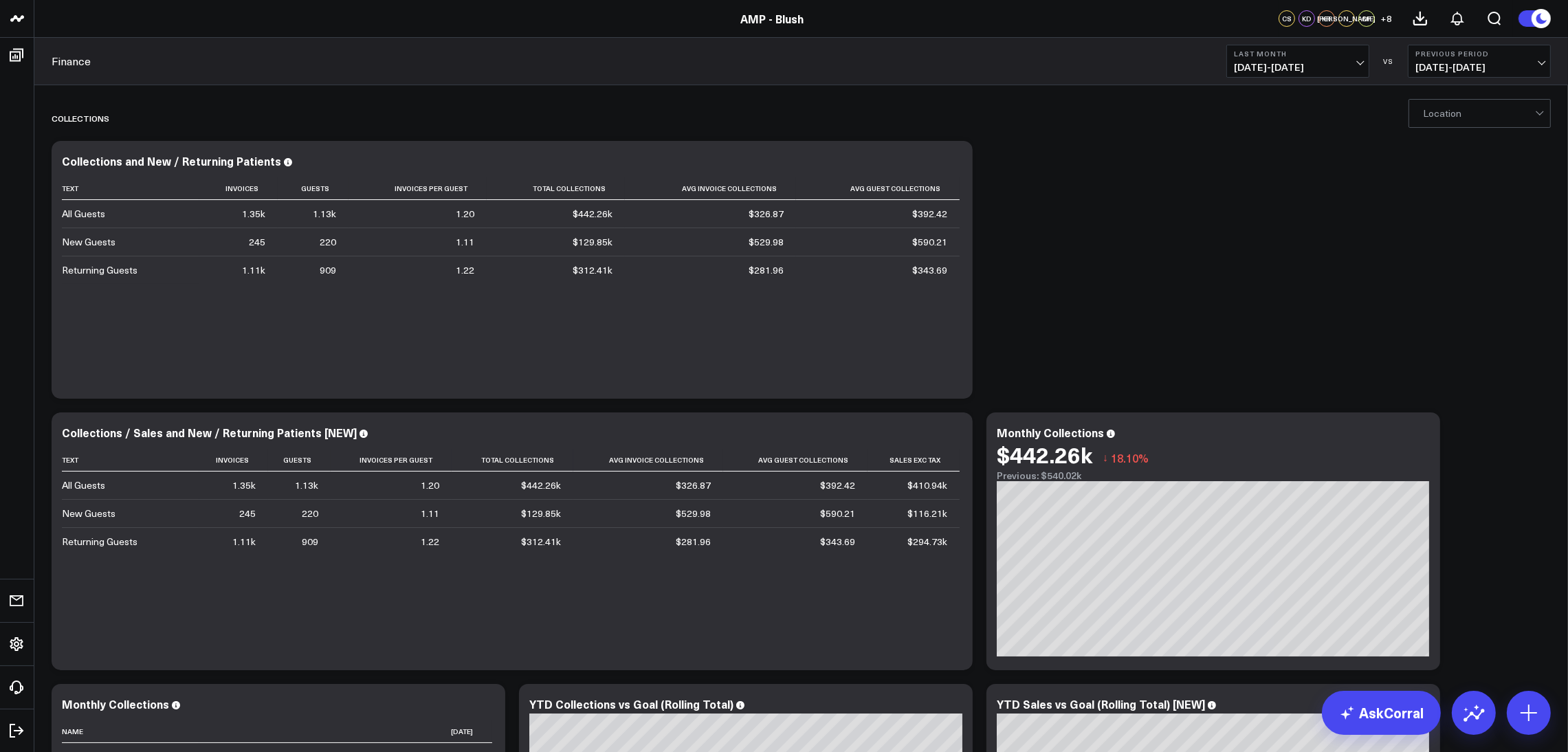
click at [1462, 119] on div at bounding box center [1479, 114] width 112 height 28
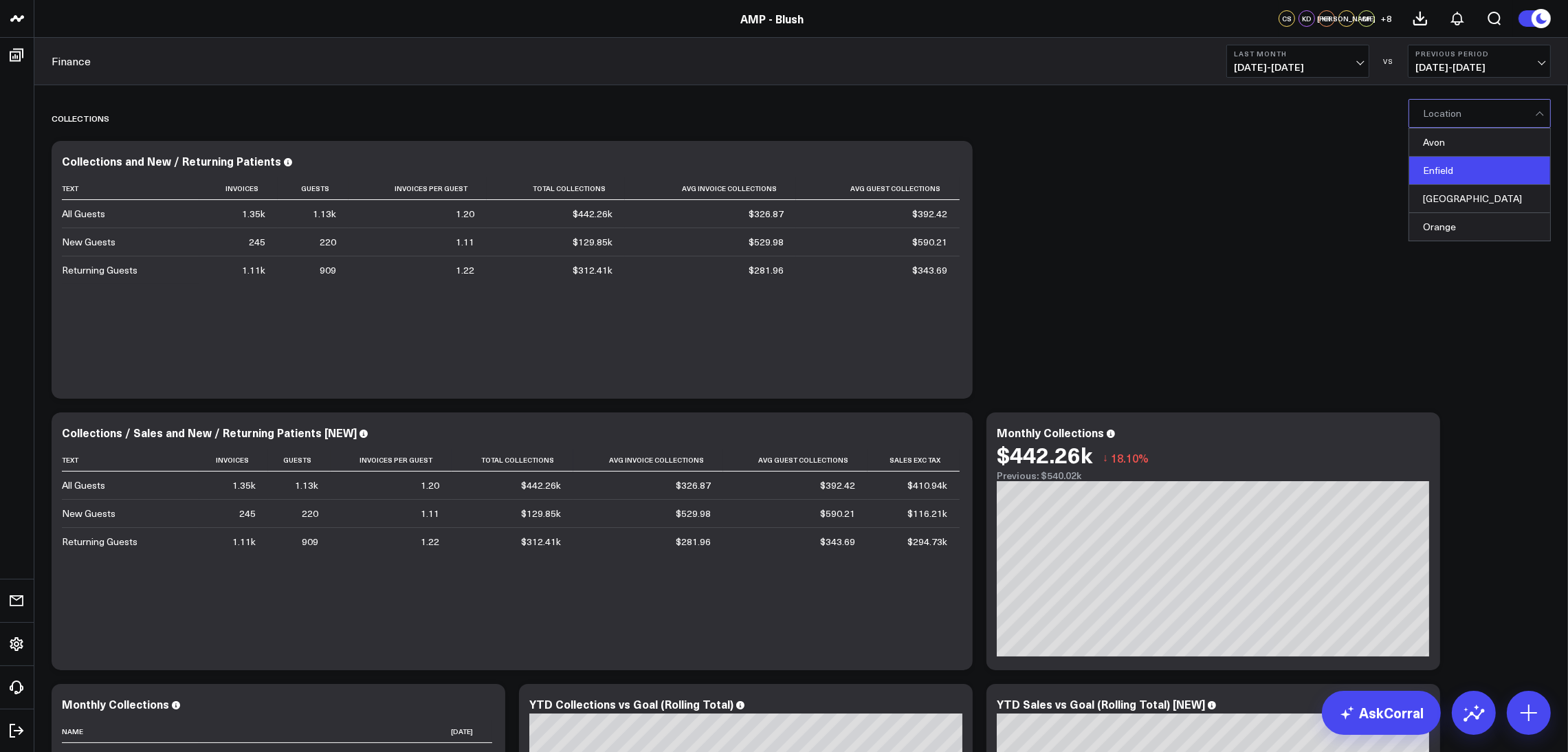
click at [1462, 177] on div "Enfield" at bounding box center [1480, 171] width 141 height 28
